Goal: Task Accomplishment & Management: Manage account settings

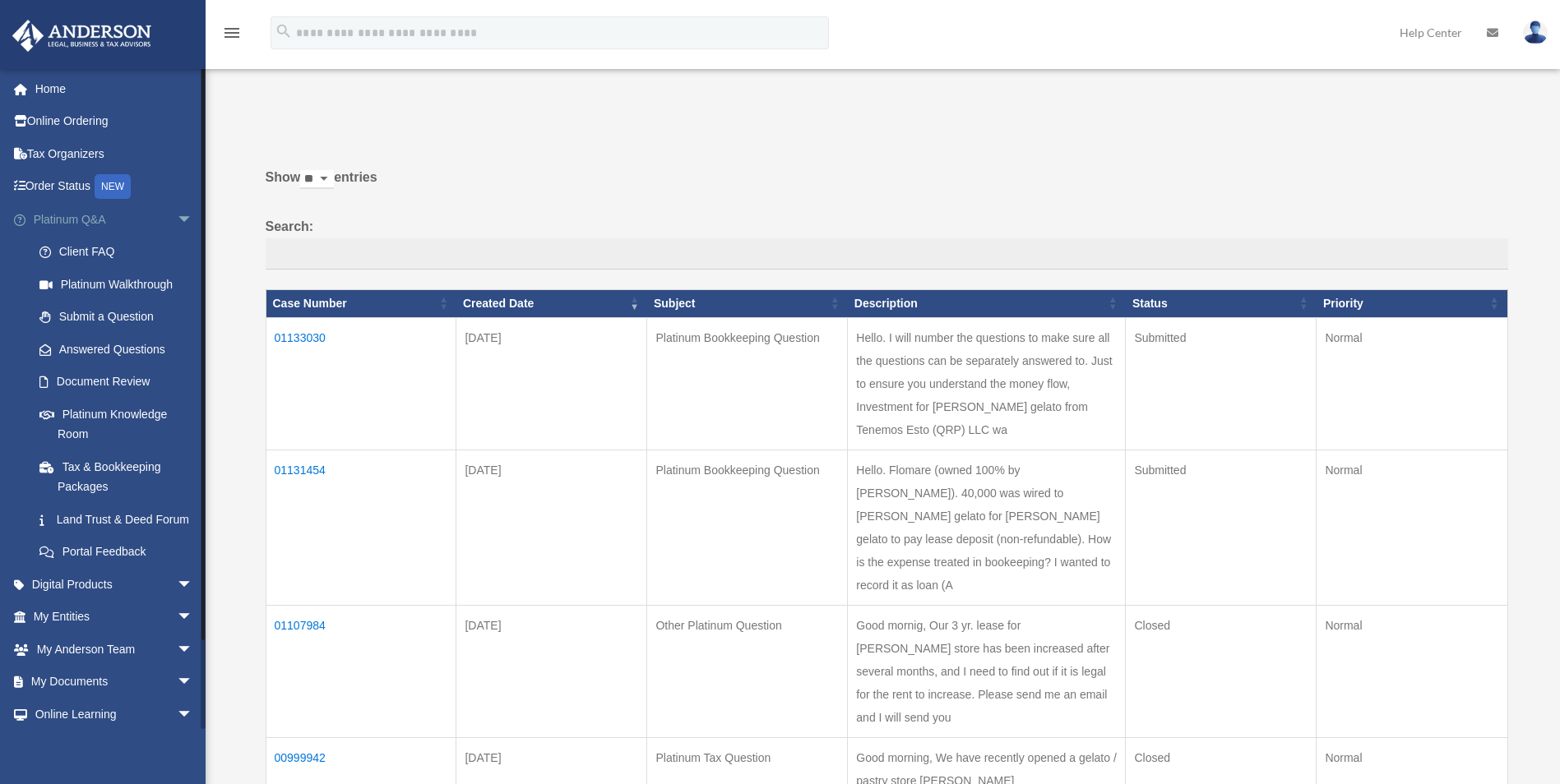
click at [176, 217] on span "arrow_drop_down" at bounding box center [193, 219] width 33 height 34
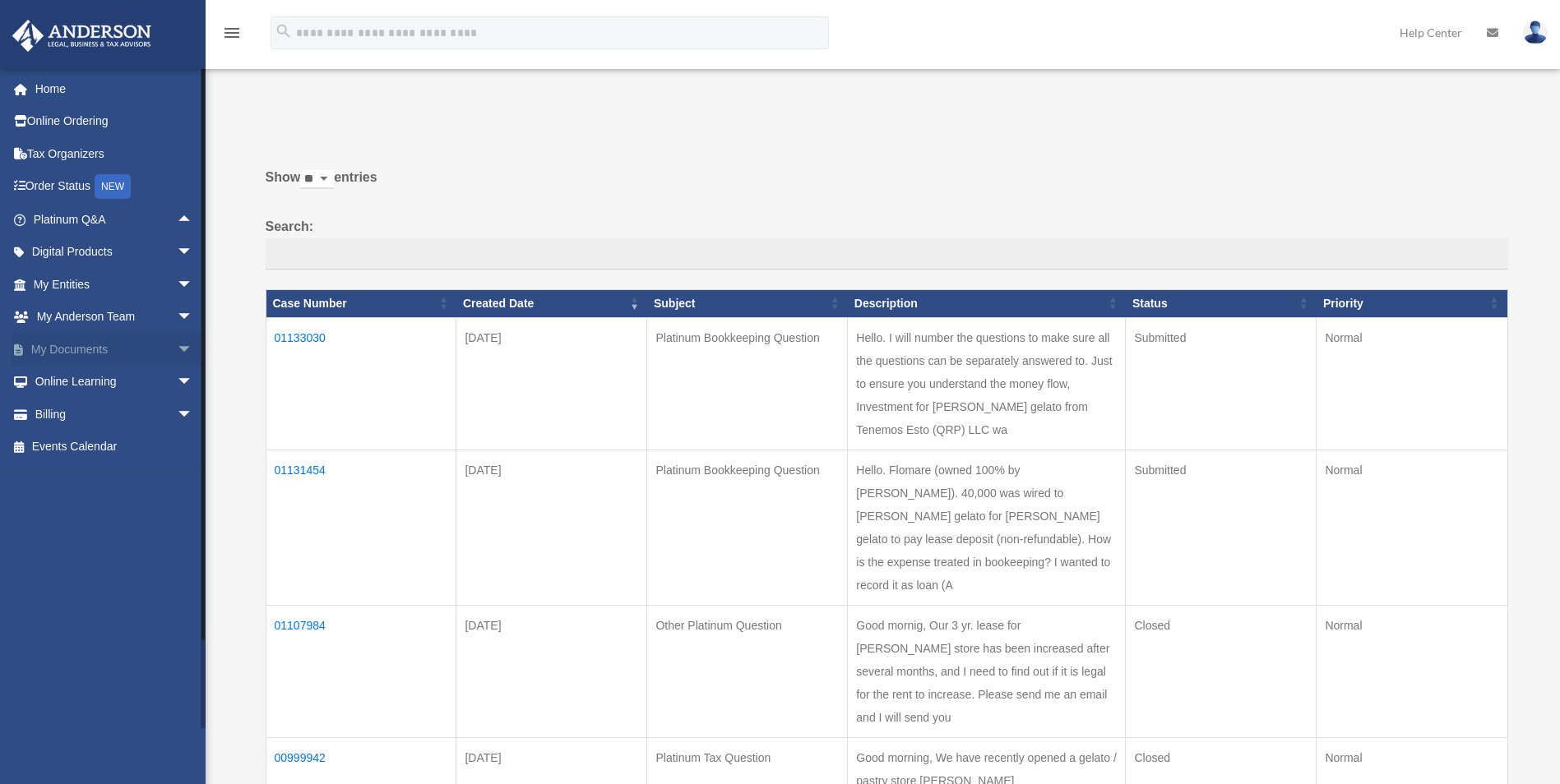
click at [65, 353] on link "My Documents arrow_drop_down" at bounding box center [115, 350] width 207 height 33
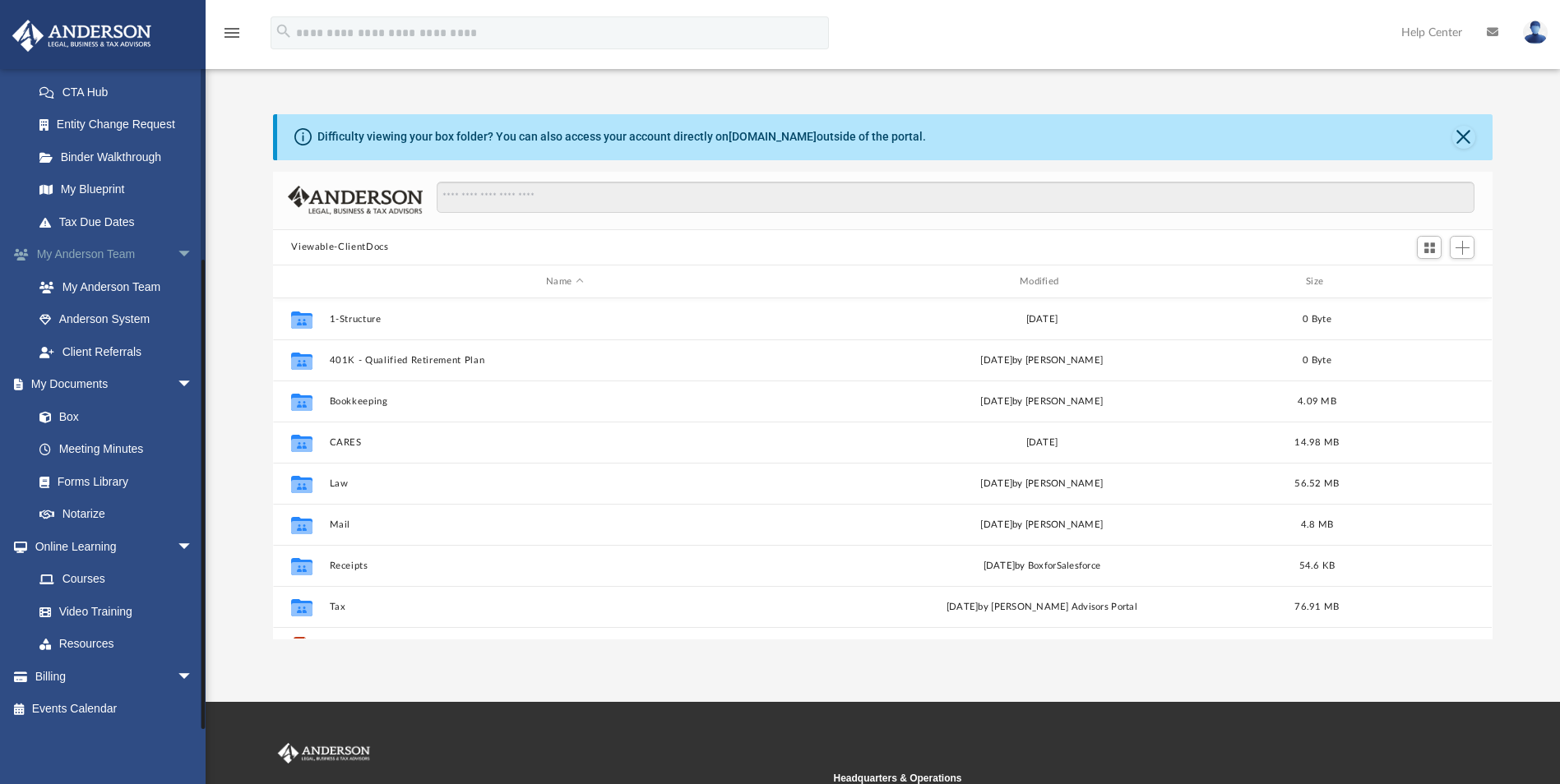
click at [176, 251] on span "arrow_drop_down" at bounding box center [193, 255] width 33 height 34
click at [56, 674] on link "Billing arrow_drop_down" at bounding box center [115, 677] width 207 height 33
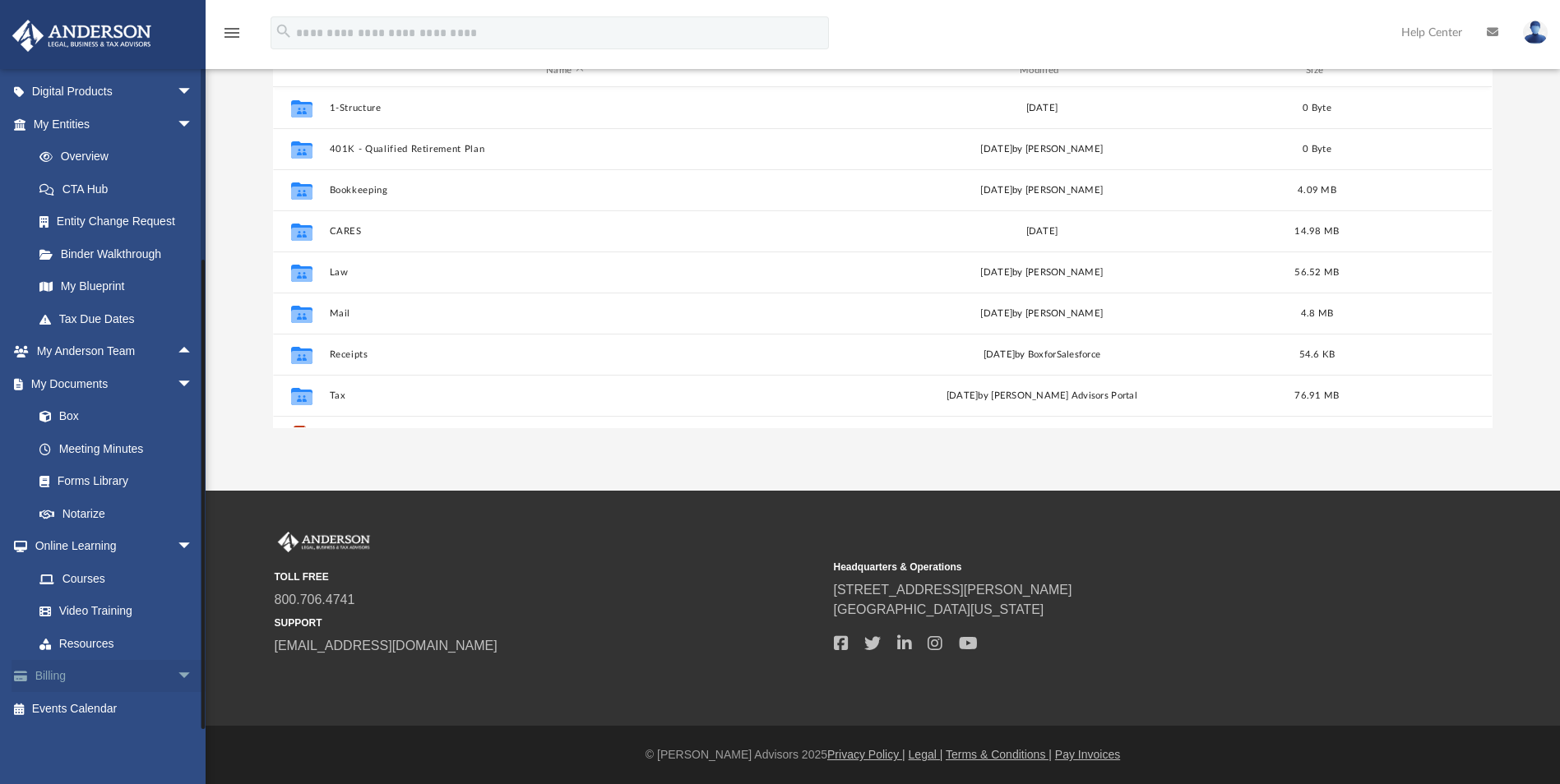
click at [53, 666] on link "Billing arrow_drop_down" at bounding box center [115, 677] width 207 height 33
click at [45, 672] on link "Billing arrow_drop_down" at bounding box center [115, 677] width 207 height 33
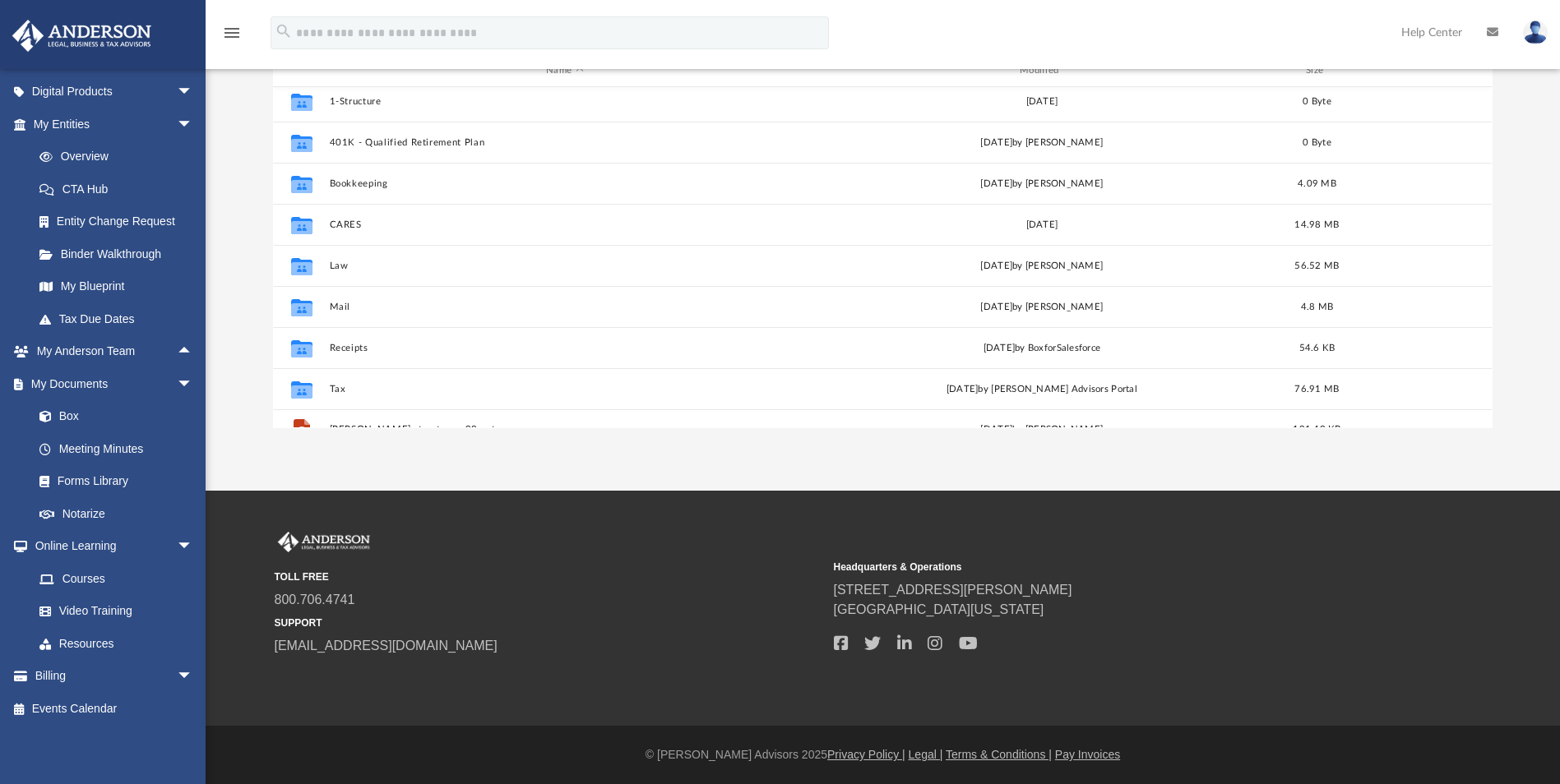
scroll to position [0, 0]
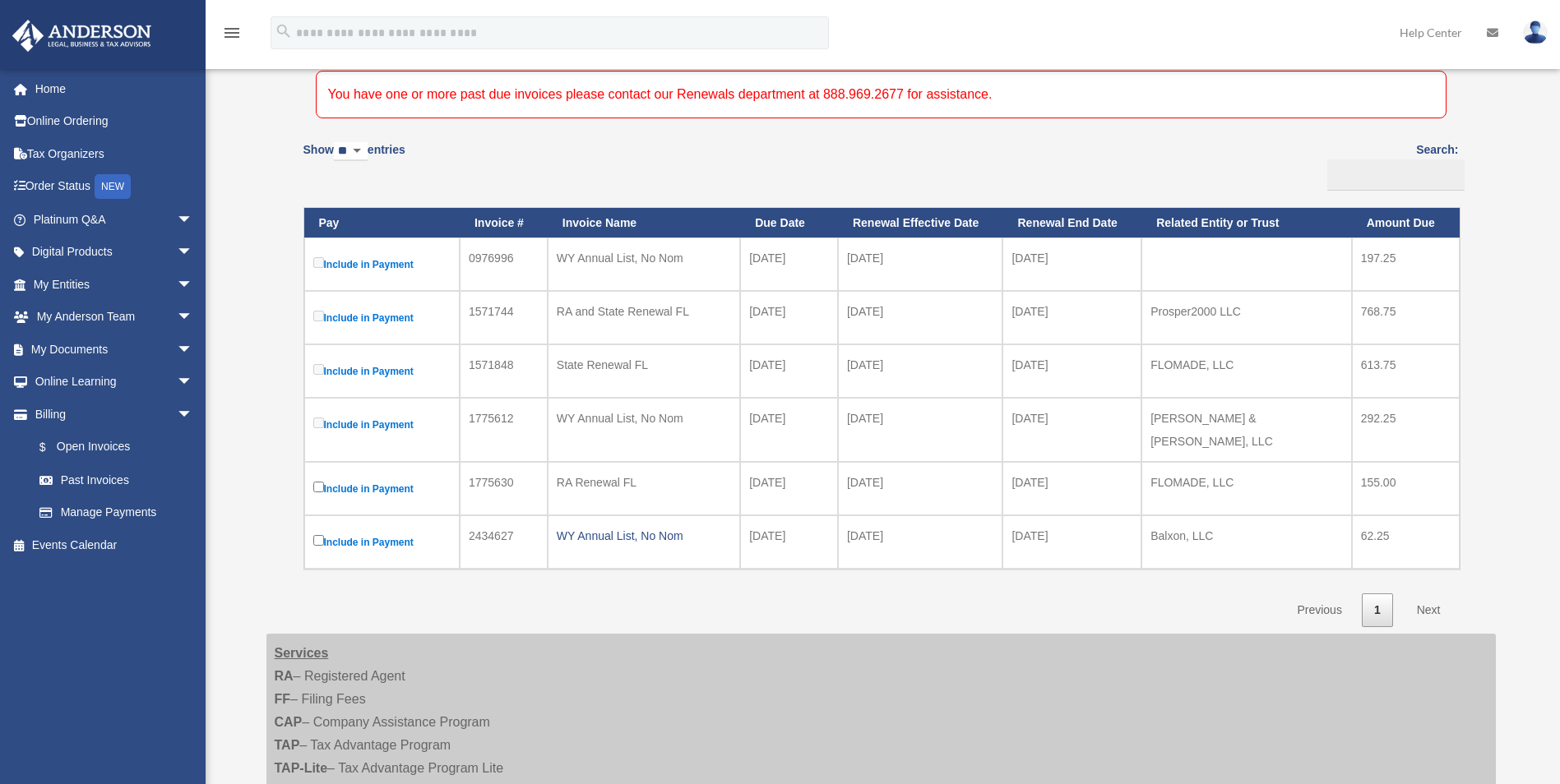
scroll to position [165, 0]
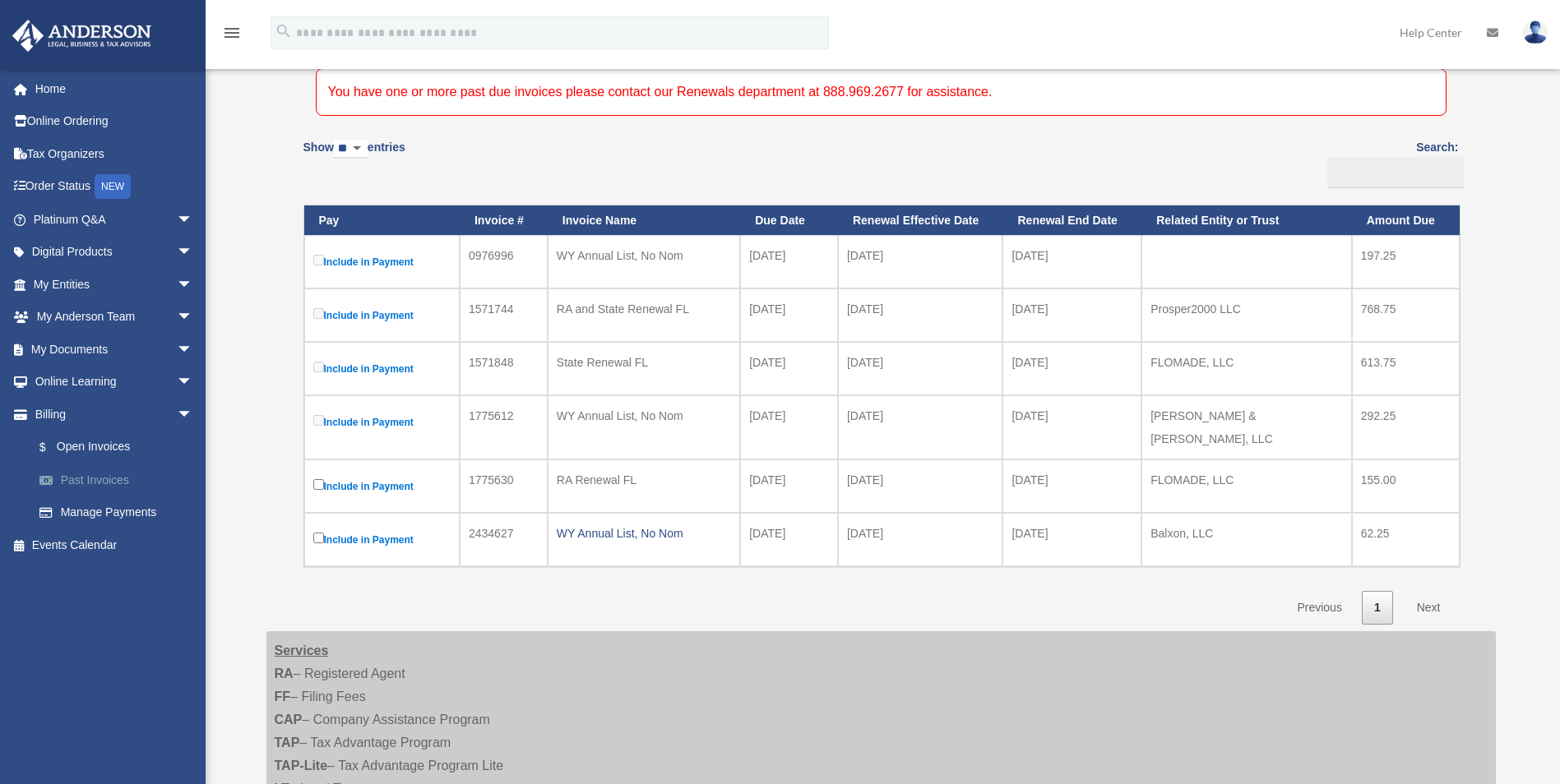
click at [102, 480] on link "Past Invoices" at bounding box center [121, 480] width 195 height 33
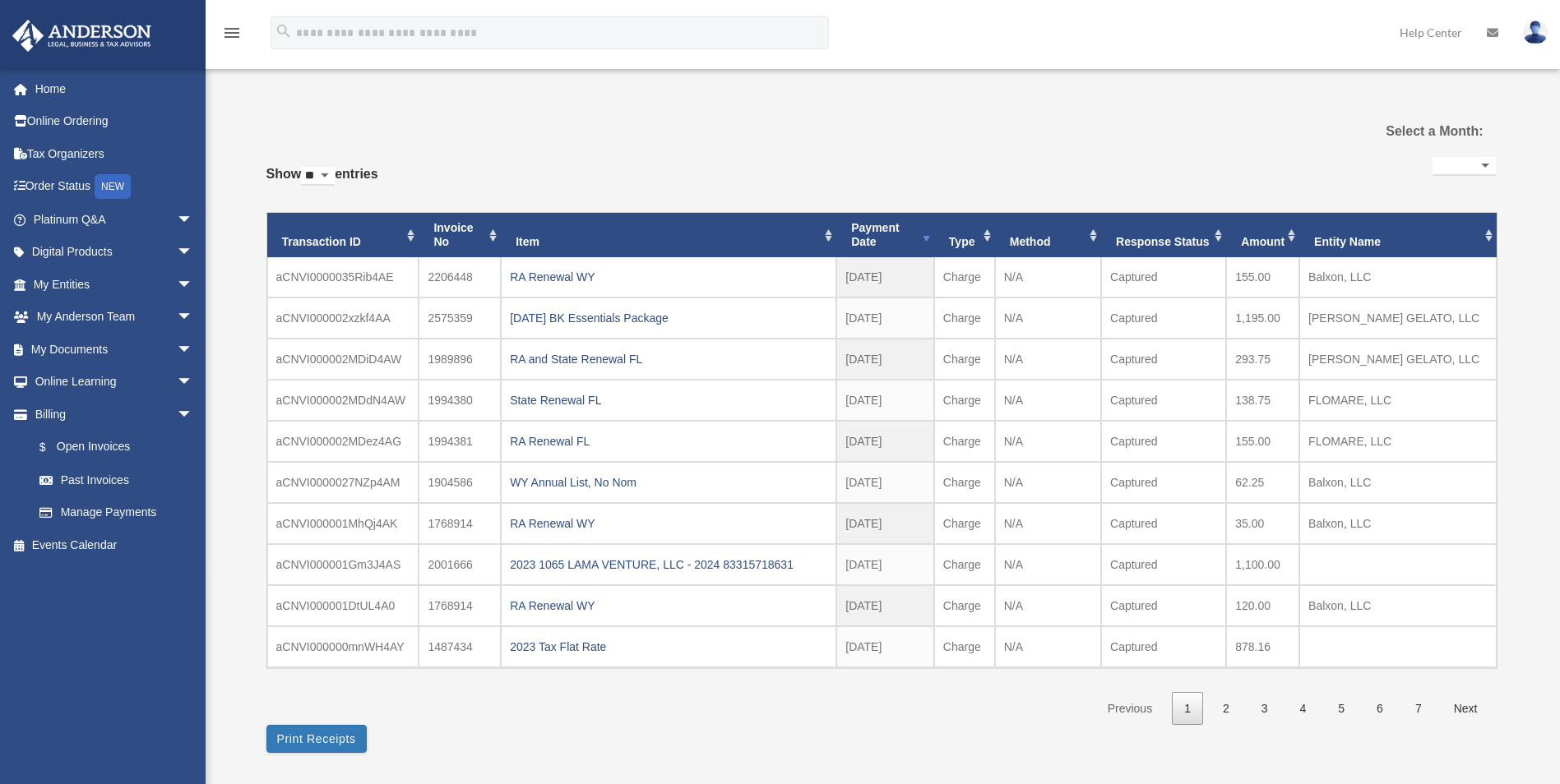
select select
click at [1267, 706] on link "3" at bounding box center [1265, 709] width 31 height 34
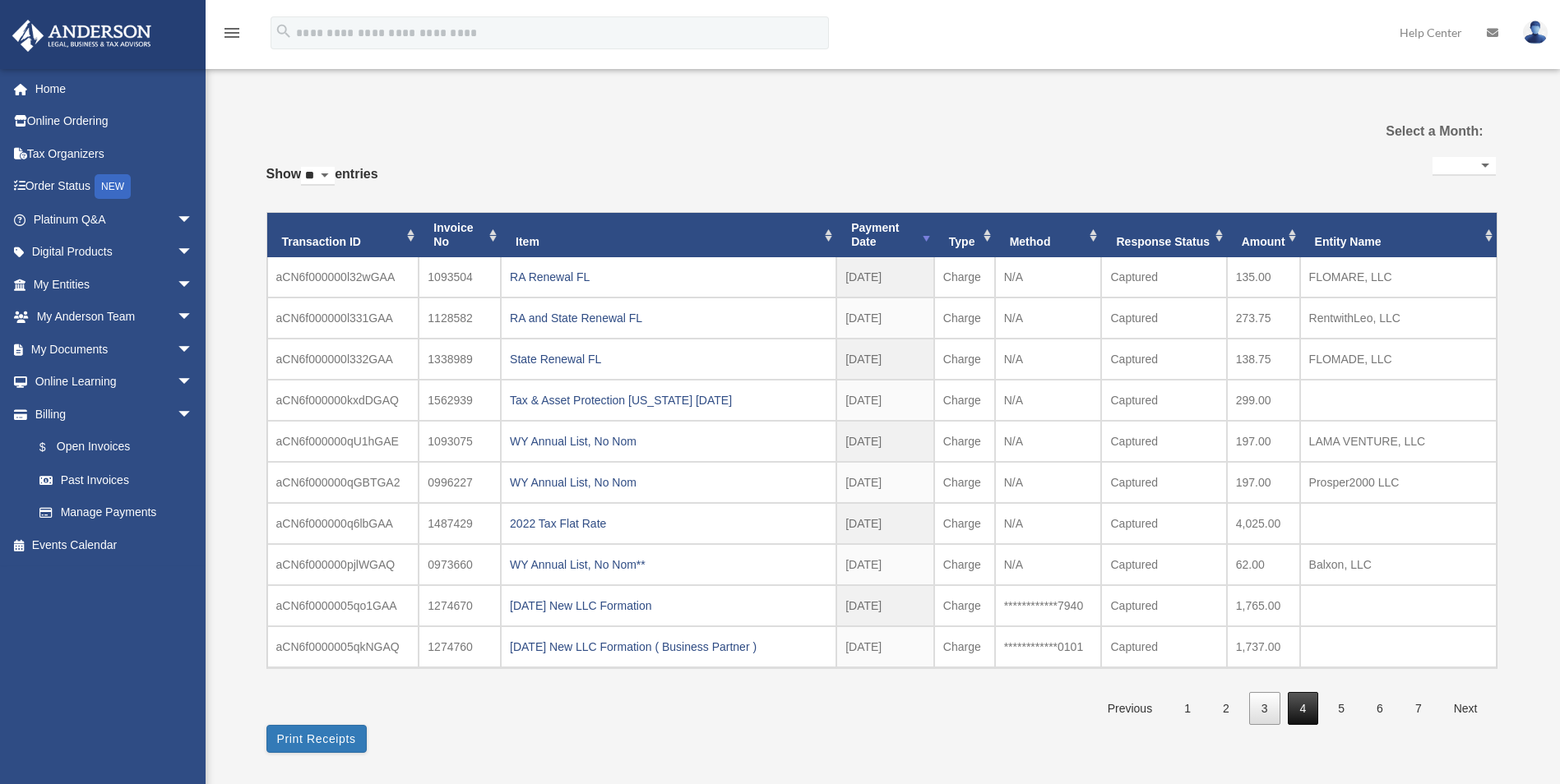
click at [1299, 698] on link "4" at bounding box center [1304, 709] width 31 height 34
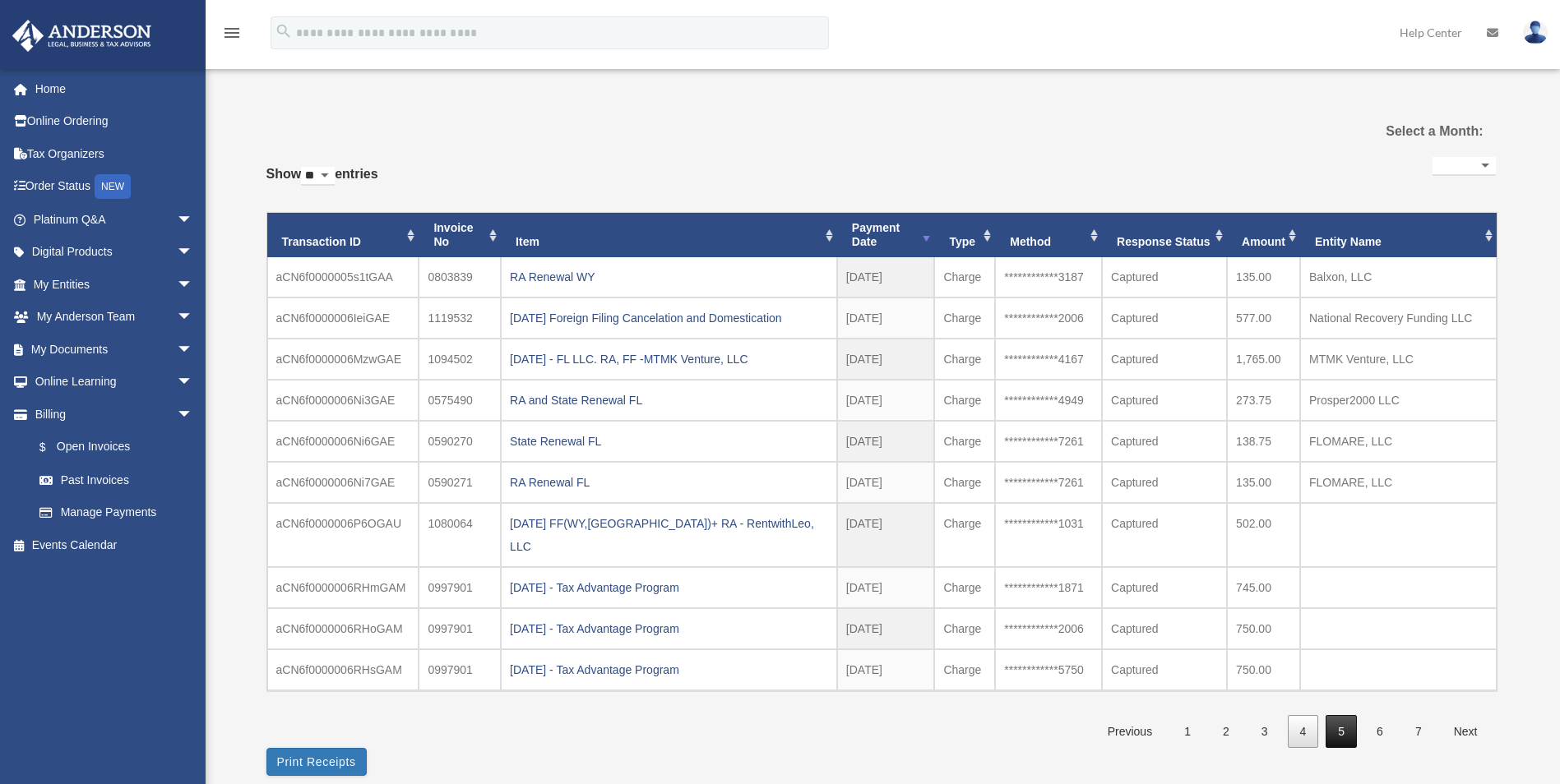
click at [1341, 715] on link "5" at bounding box center [1341, 731] width 31 height 34
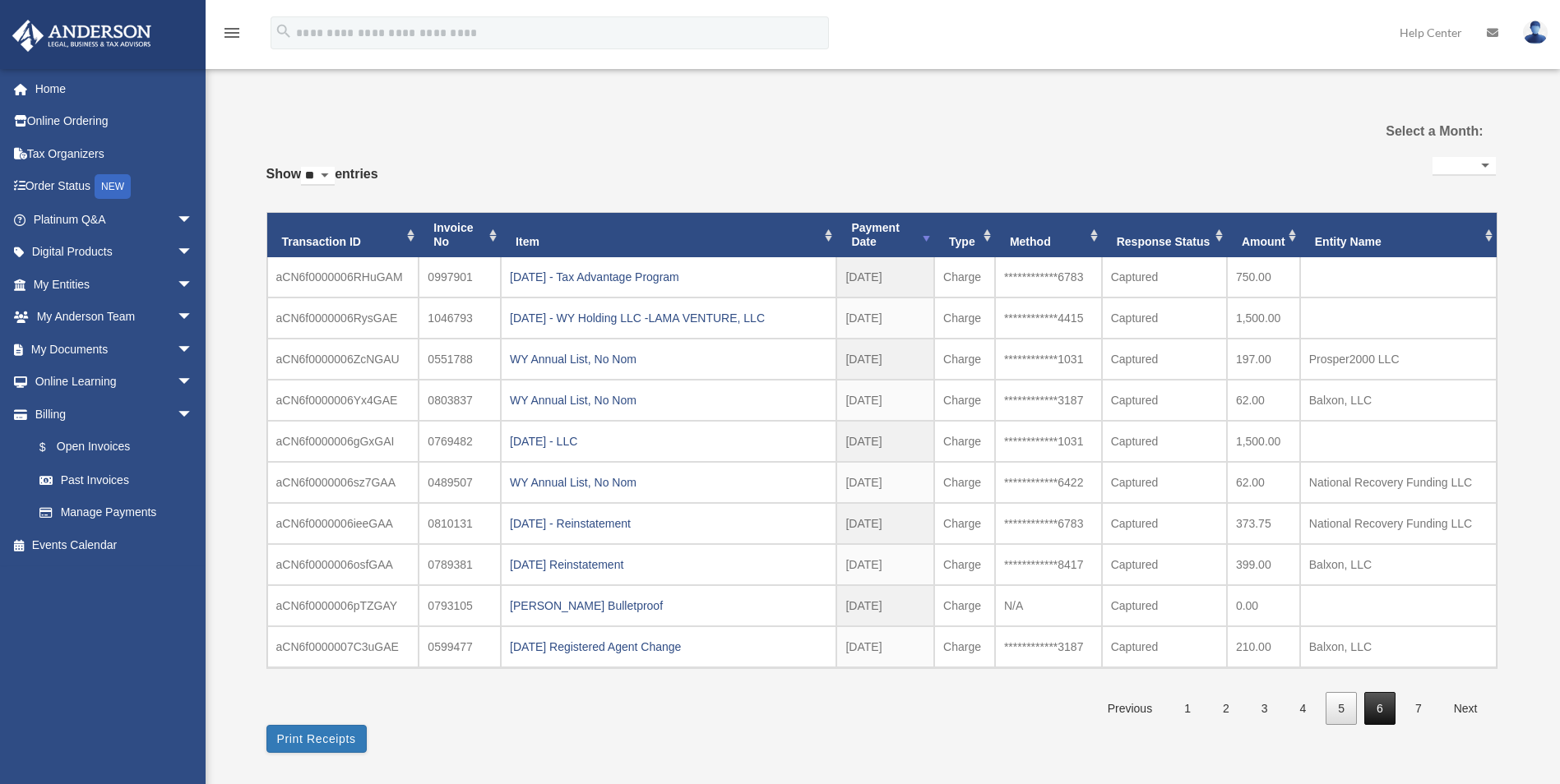
click at [1373, 712] on link "6" at bounding box center [1380, 709] width 31 height 34
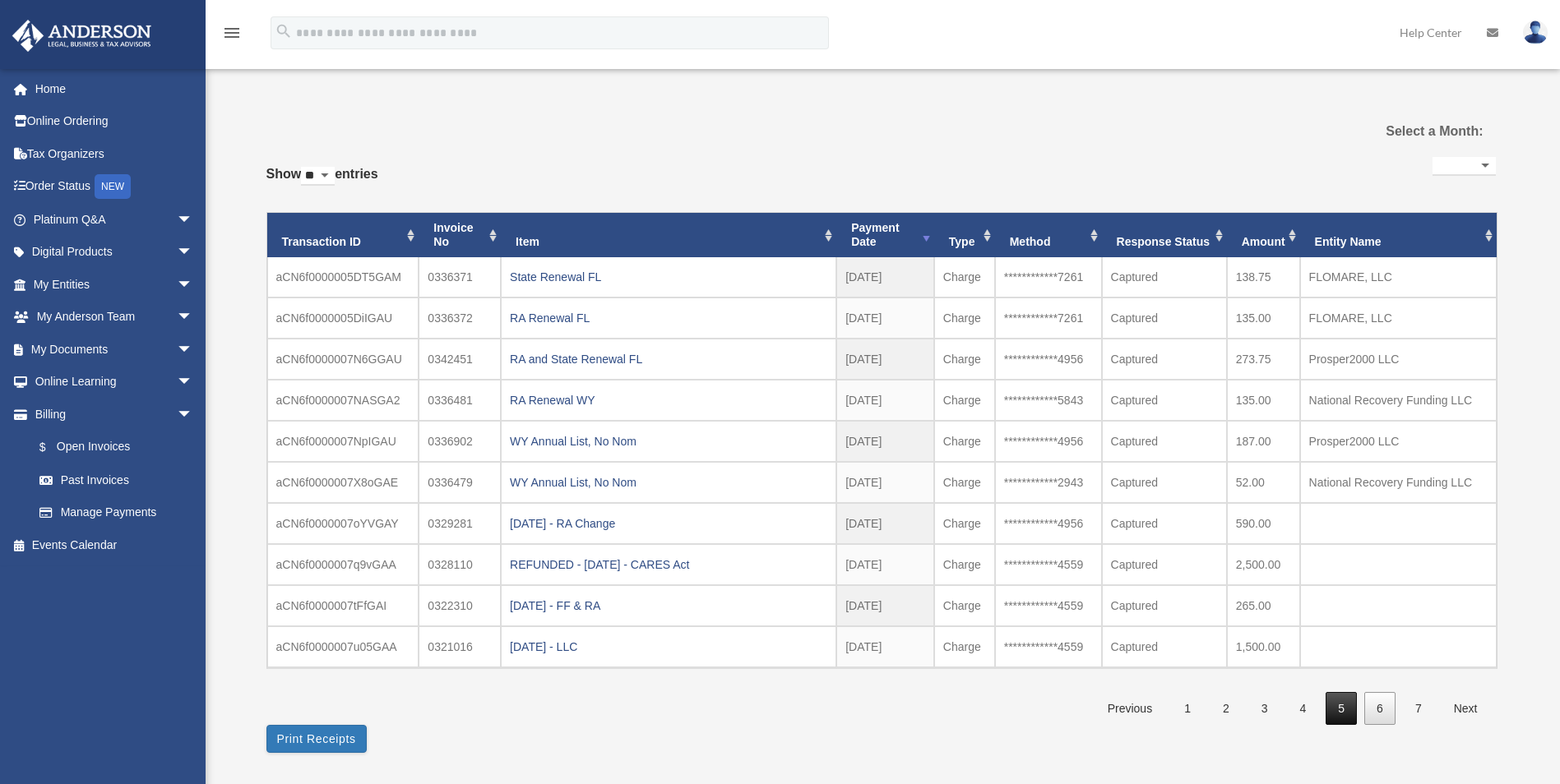
click at [1336, 710] on link "5" at bounding box center [1341, 709] width 31 height 34
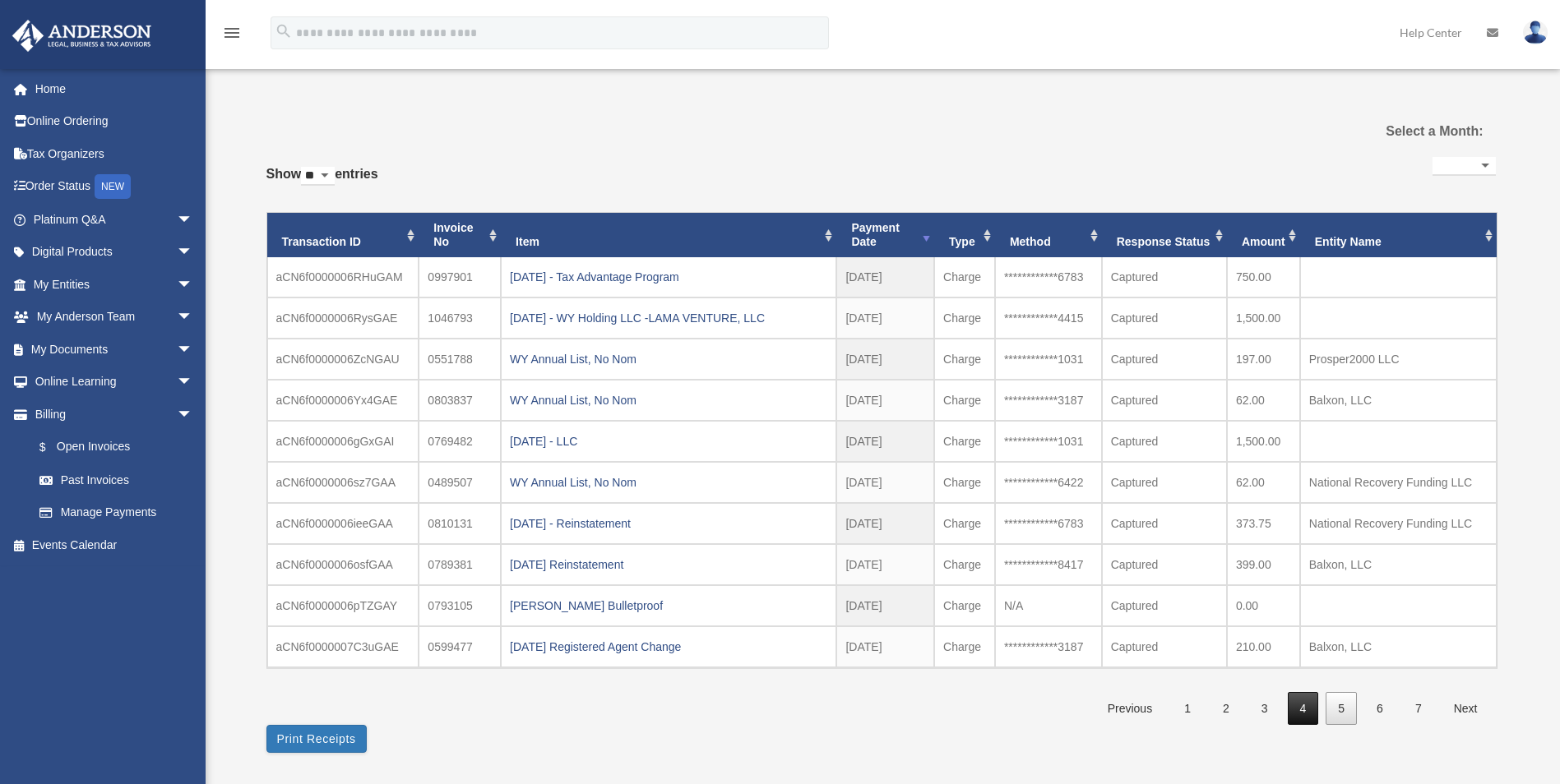
click at [1301, 709] on link "4" at bounding box center [1304, 709] width 31 height 34
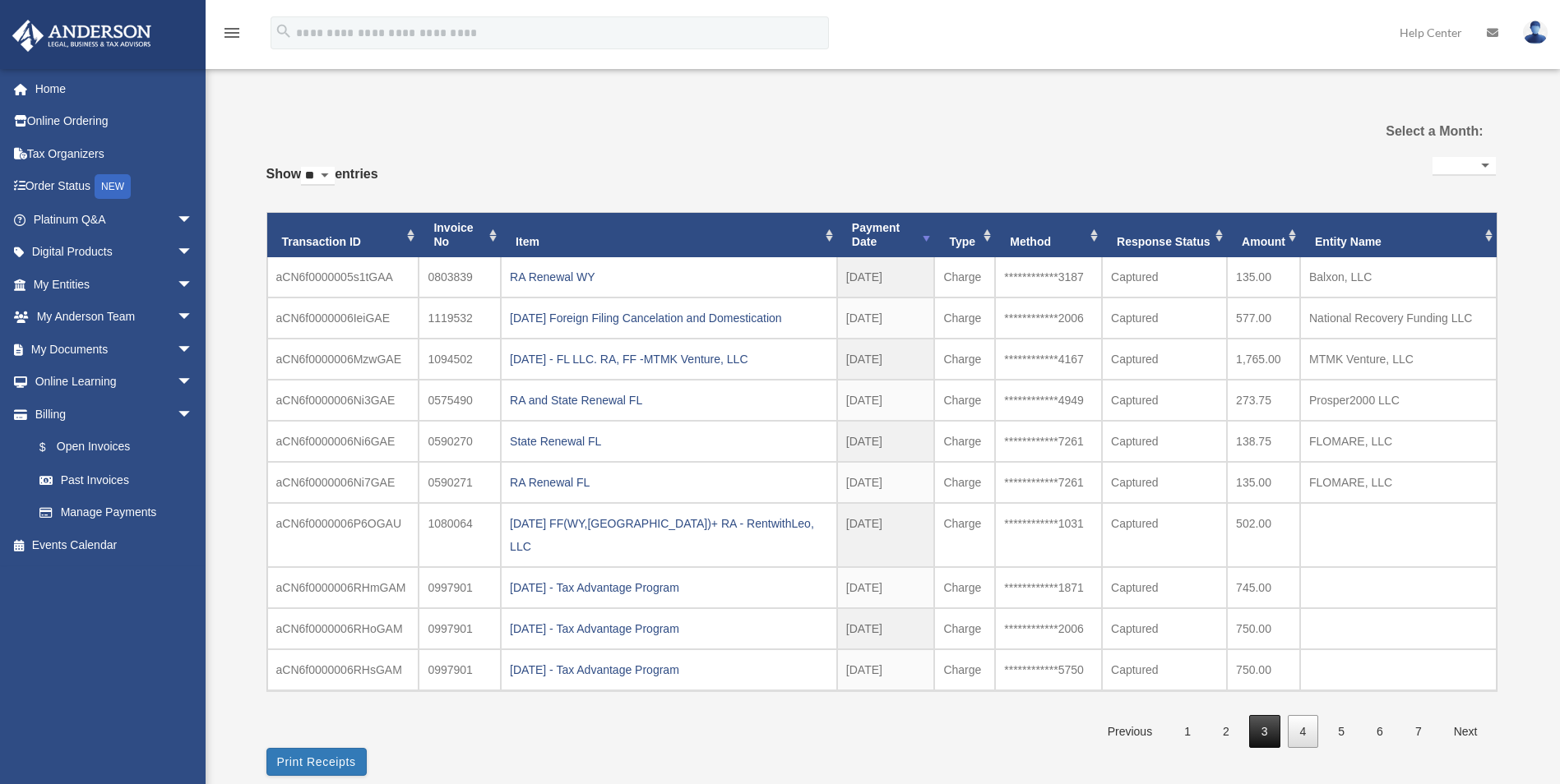
click at [1270, 715] on link "3" at bounding box center [1265, 731] width 31 height 34
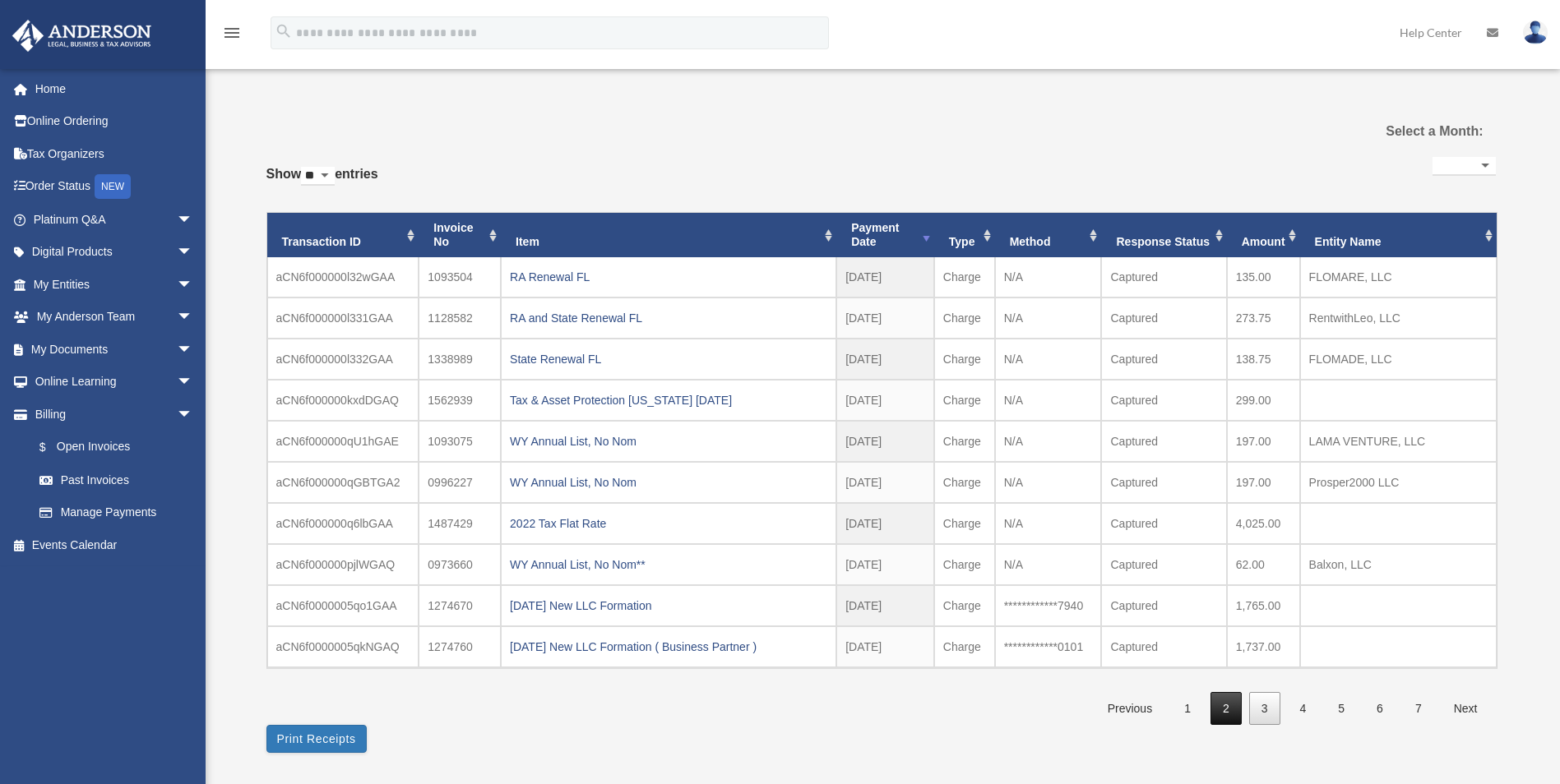
click at [1224, 710] on link "2" at bounding box center [1226, 709] width 31 height 34
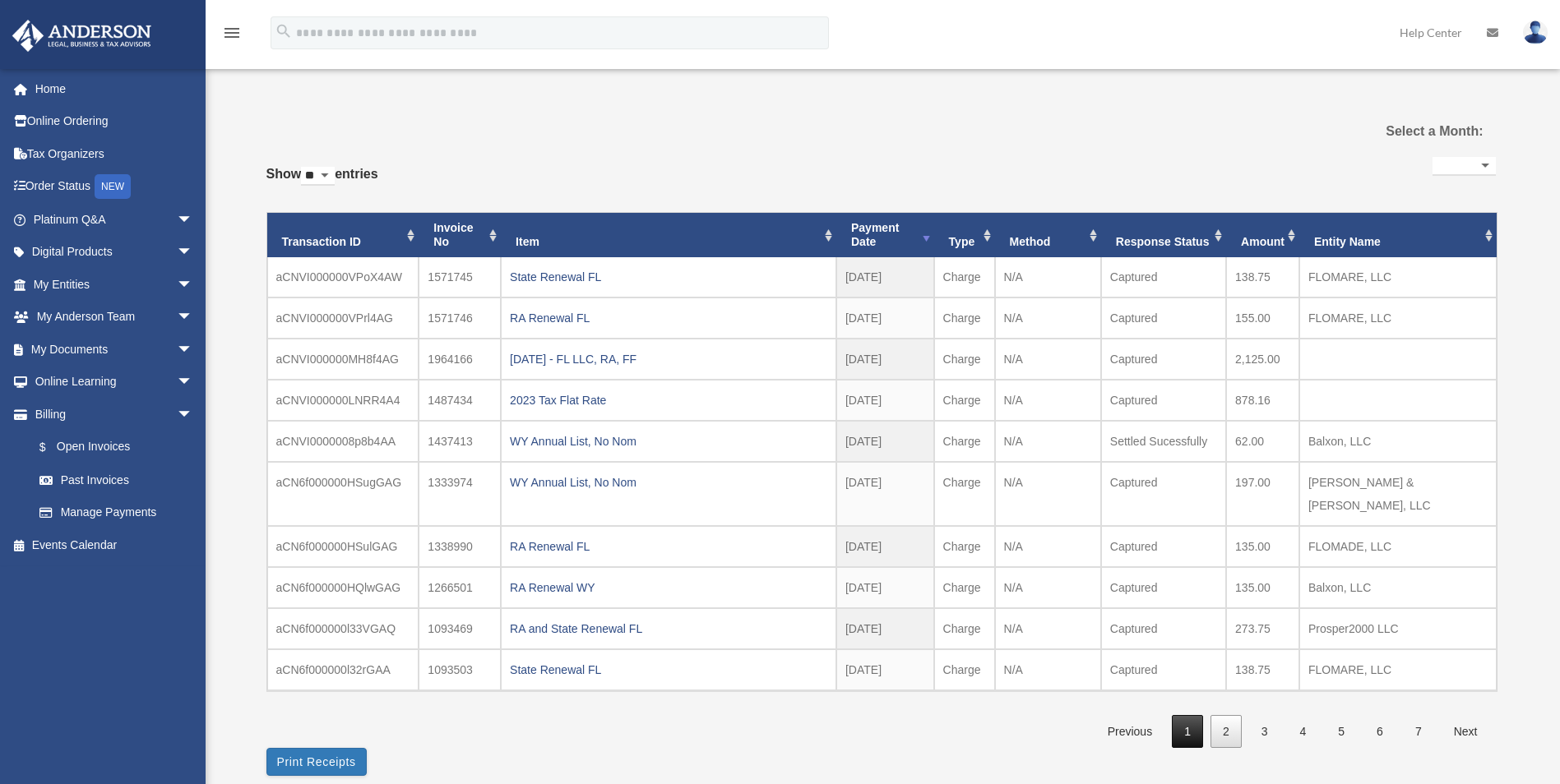
click at [1194, 715] on link "1" at bounding box center [1188, 731] width 31 height 34
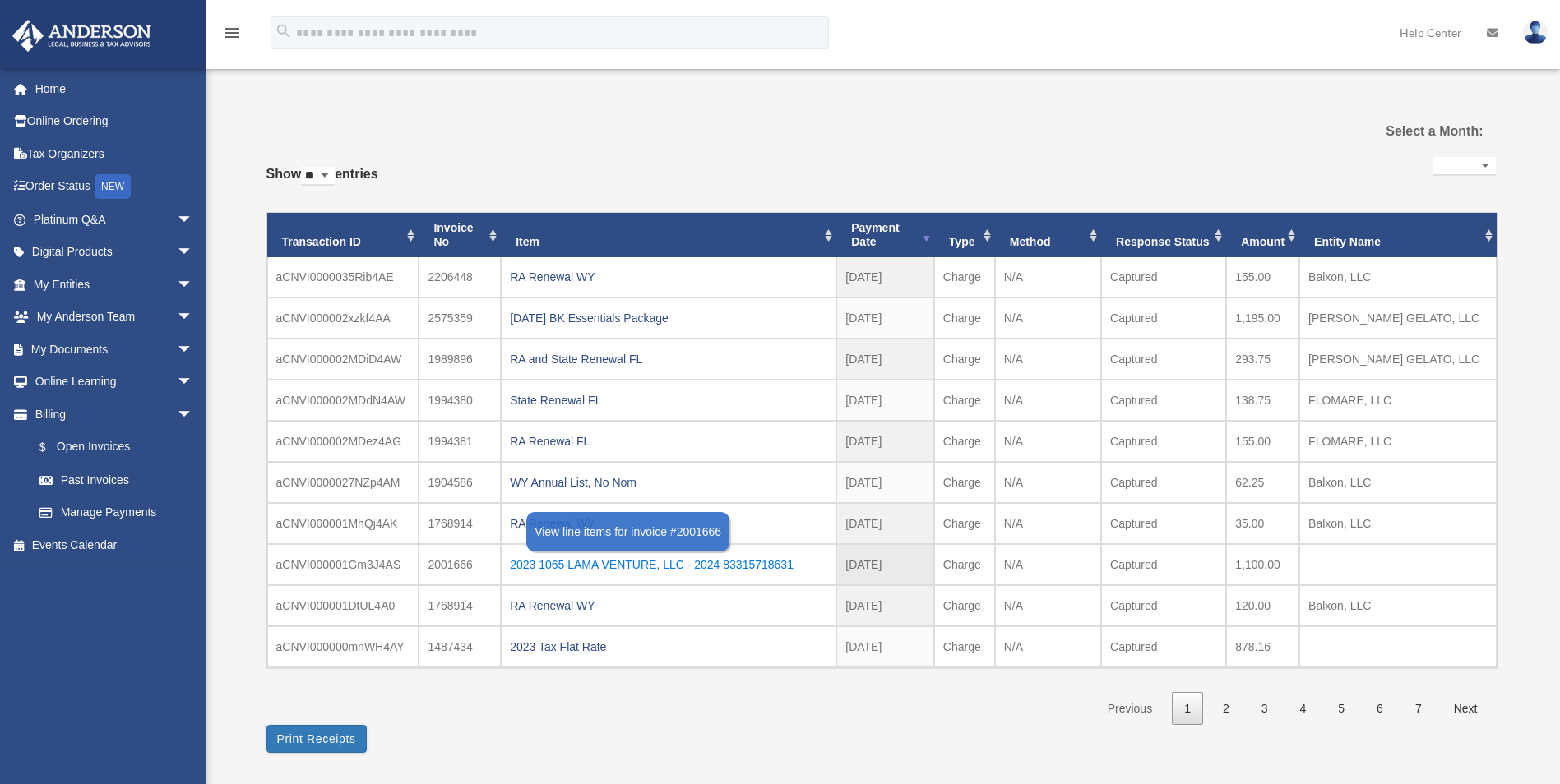
click at [533, 561] on div "2023 1065 LAMA VENTURE, LLC - 2024 83315718631" at bounding box center [668, 565] width 318 height 23
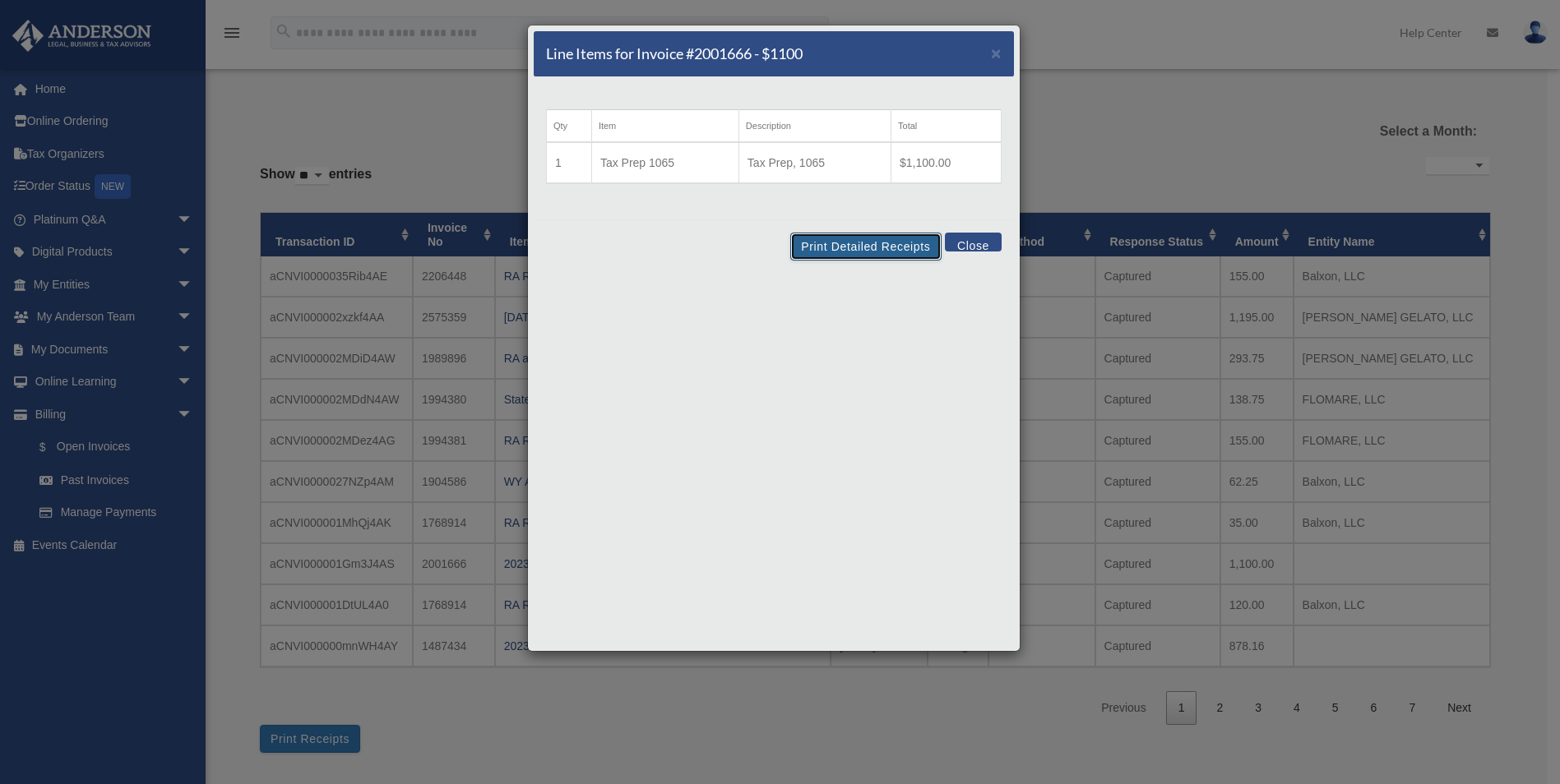
click at [870, 253] on button "Print Detailed Receipts" at bounding box center [865, 246] width 150 height 28
click at [982, 242] on button "Close" at bounding box center [973, 242] width 57 height 19
